Goal: Information Seeking & Learning: Learn about a topic

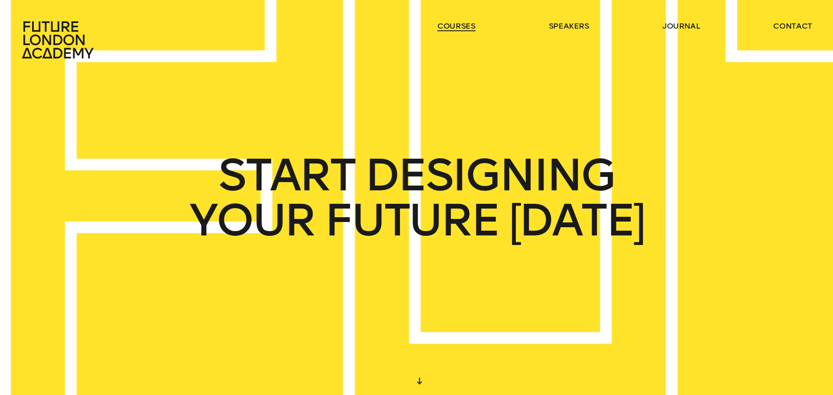
click at [452, 29] on link "courses" at bounding box center [456, 26] width 38 height 10
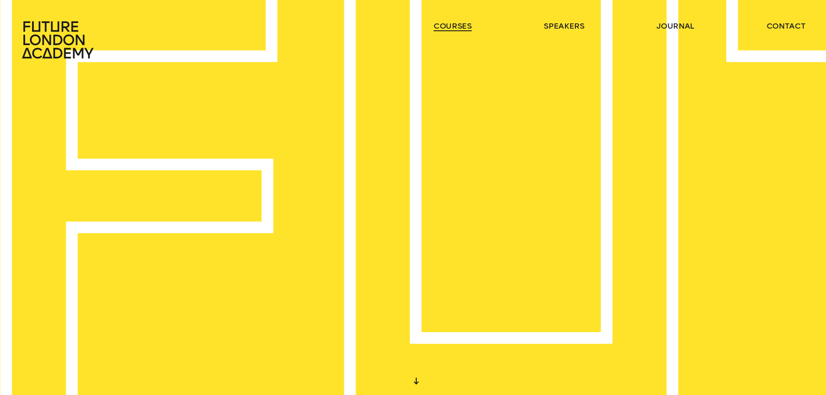
click at [452, 29] on link "courses" at bounding box center [453, 26] width 38 height 10
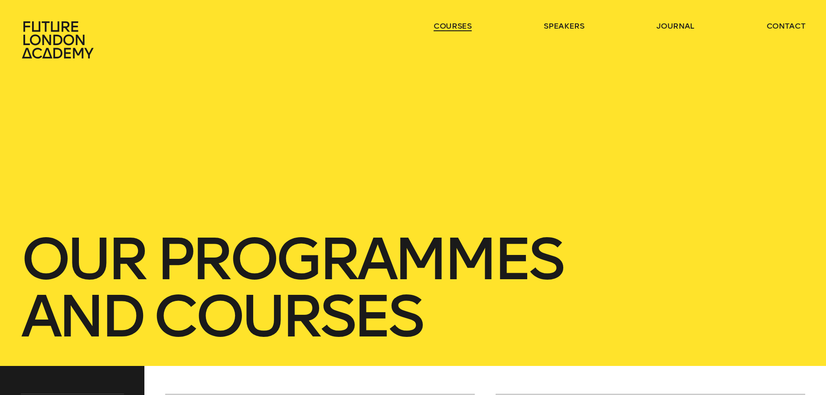
click at [452, 29] on link "courses" at bounding box center [453, 26] width 38 height 10
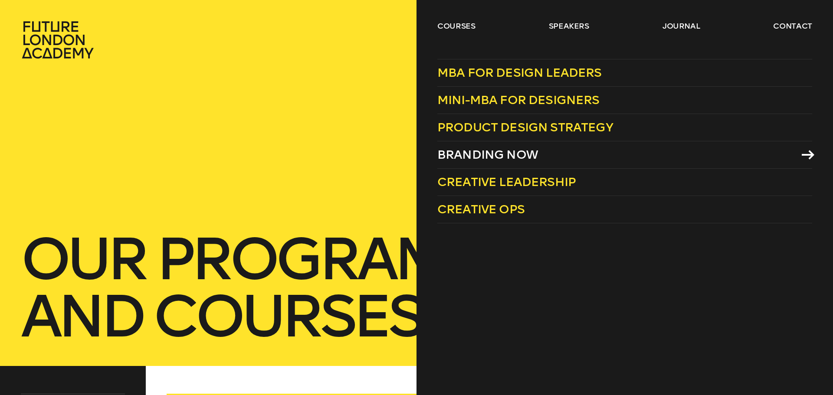
click at [517, 154] on span "Branding Now" at bounding box center [487, 154] width 101 height 14
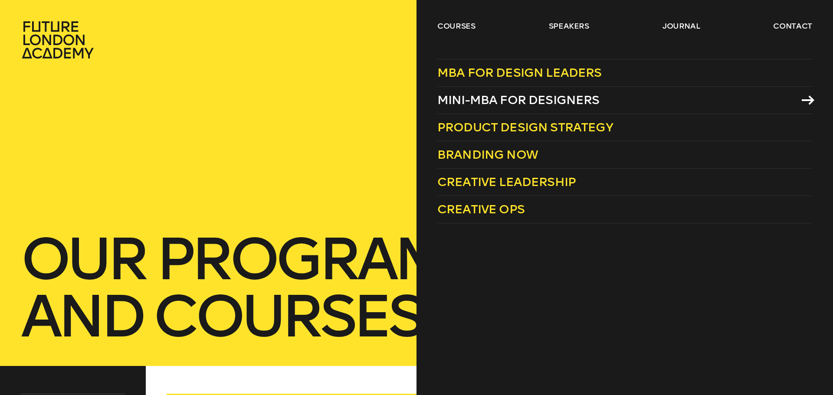
click at [530, 103] on span "Mini-MBA for Designers" at bounding box center [518, 100] width 162 height 14
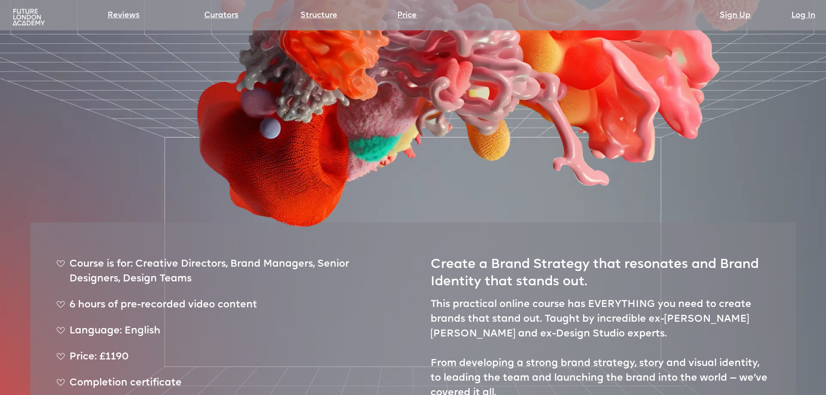
scroll to position [174, 0]
